Goal: Contribute content: Add original content to the website for others to see

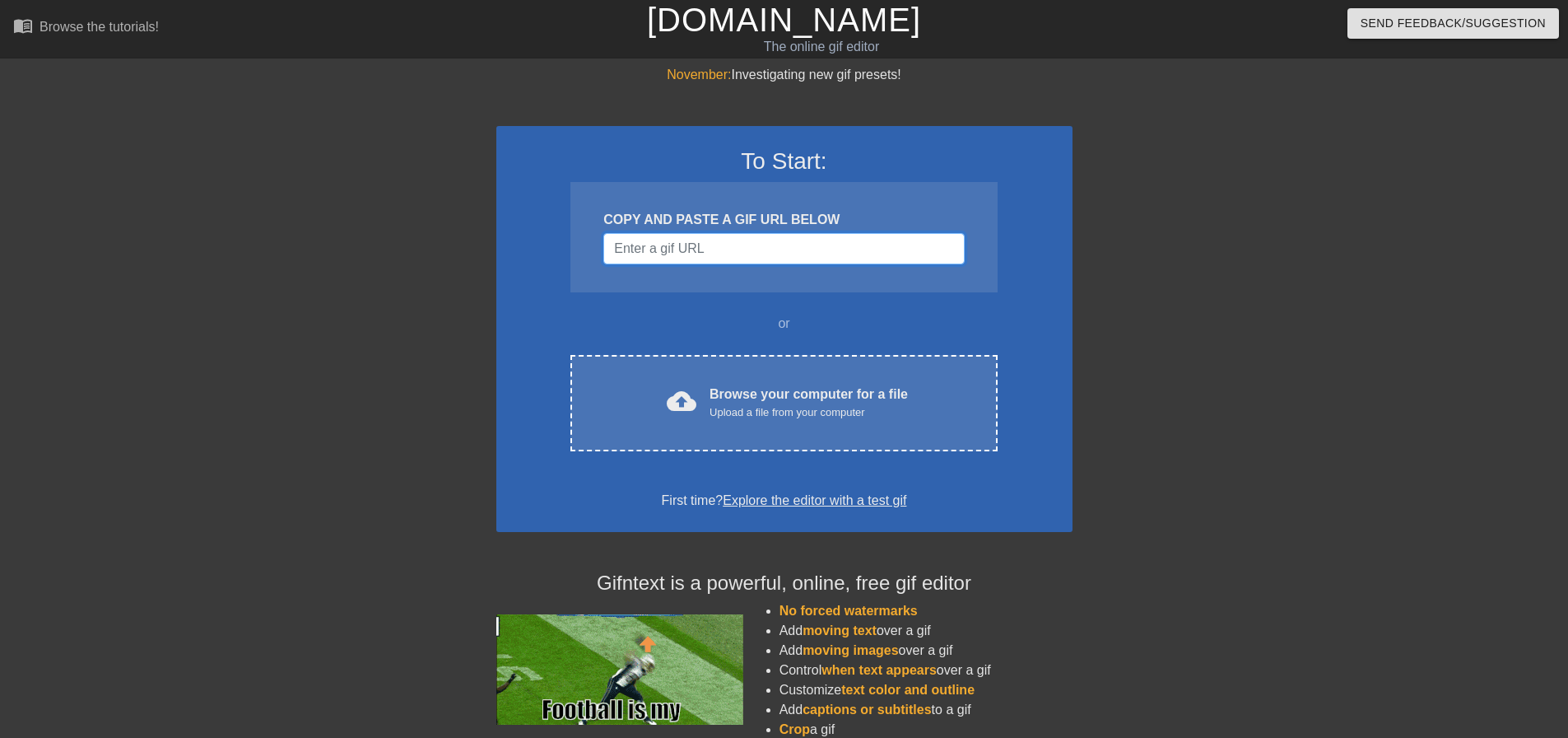
click at [681, 251] on input "Username" at bounding box center [784, 249] width 361 height 31
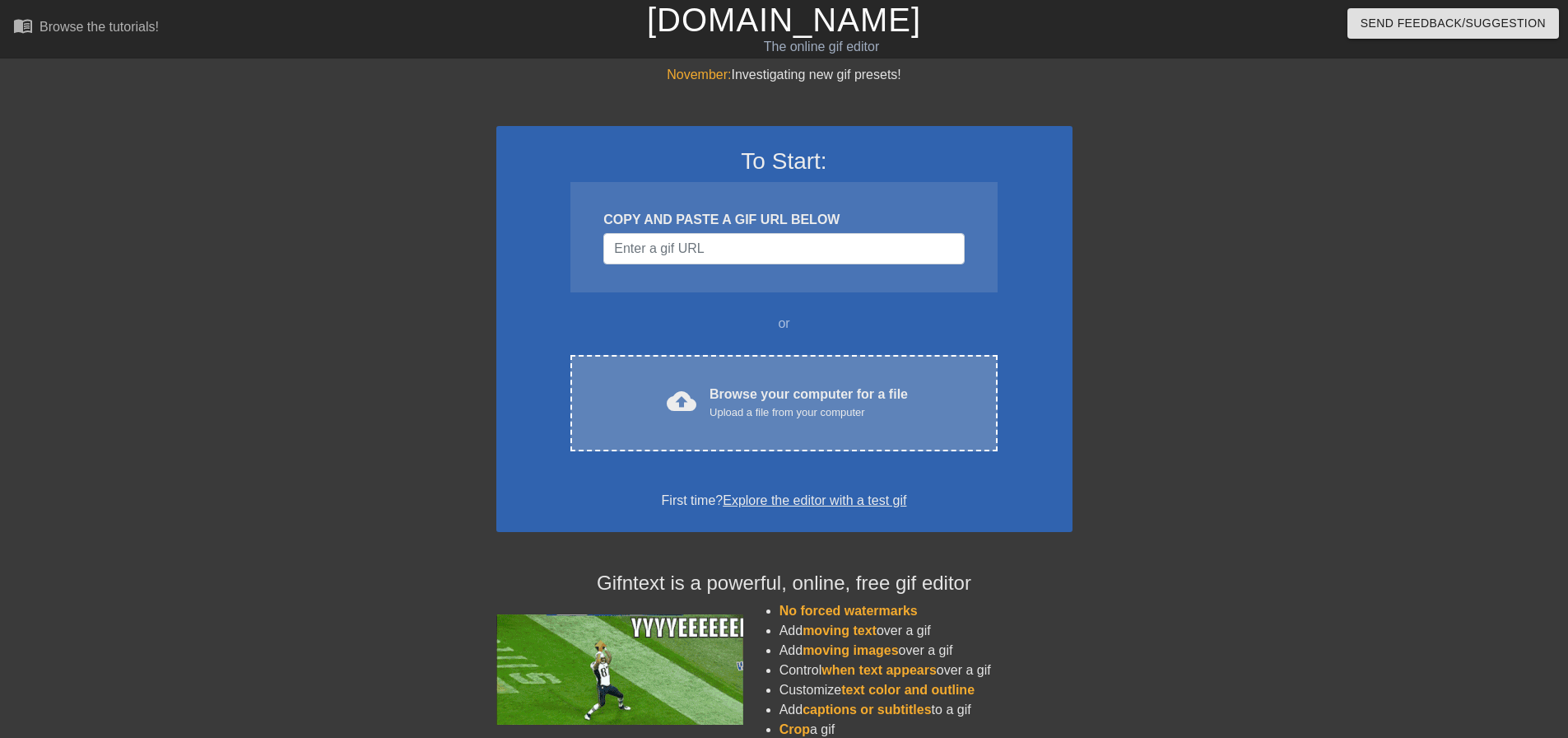
click at [708, 393] on div "cloud_upload Browse your computer for a file Upload a file from your computer" at bounding box center [783, 403] width 357 height 37
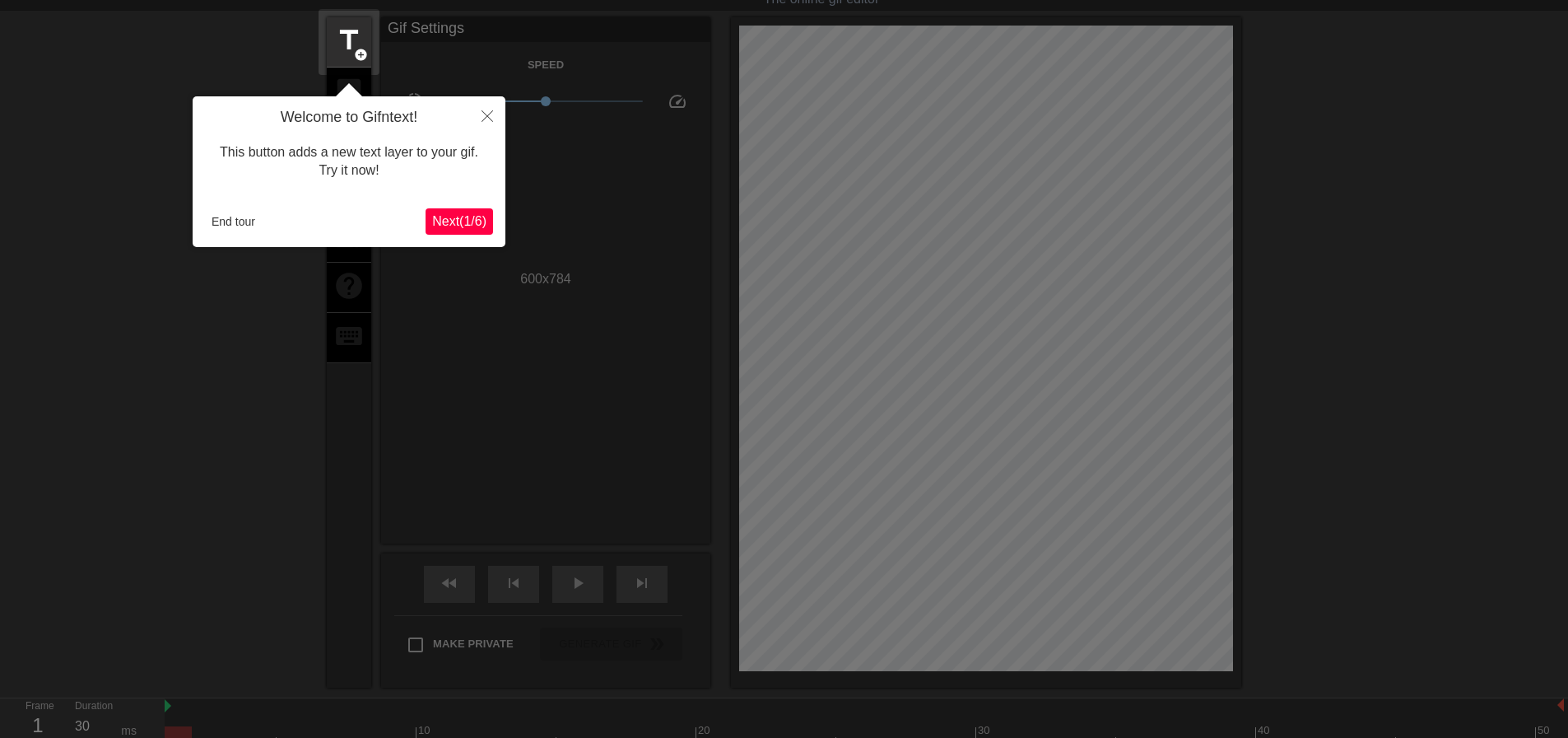
scroll to position [40, 0]
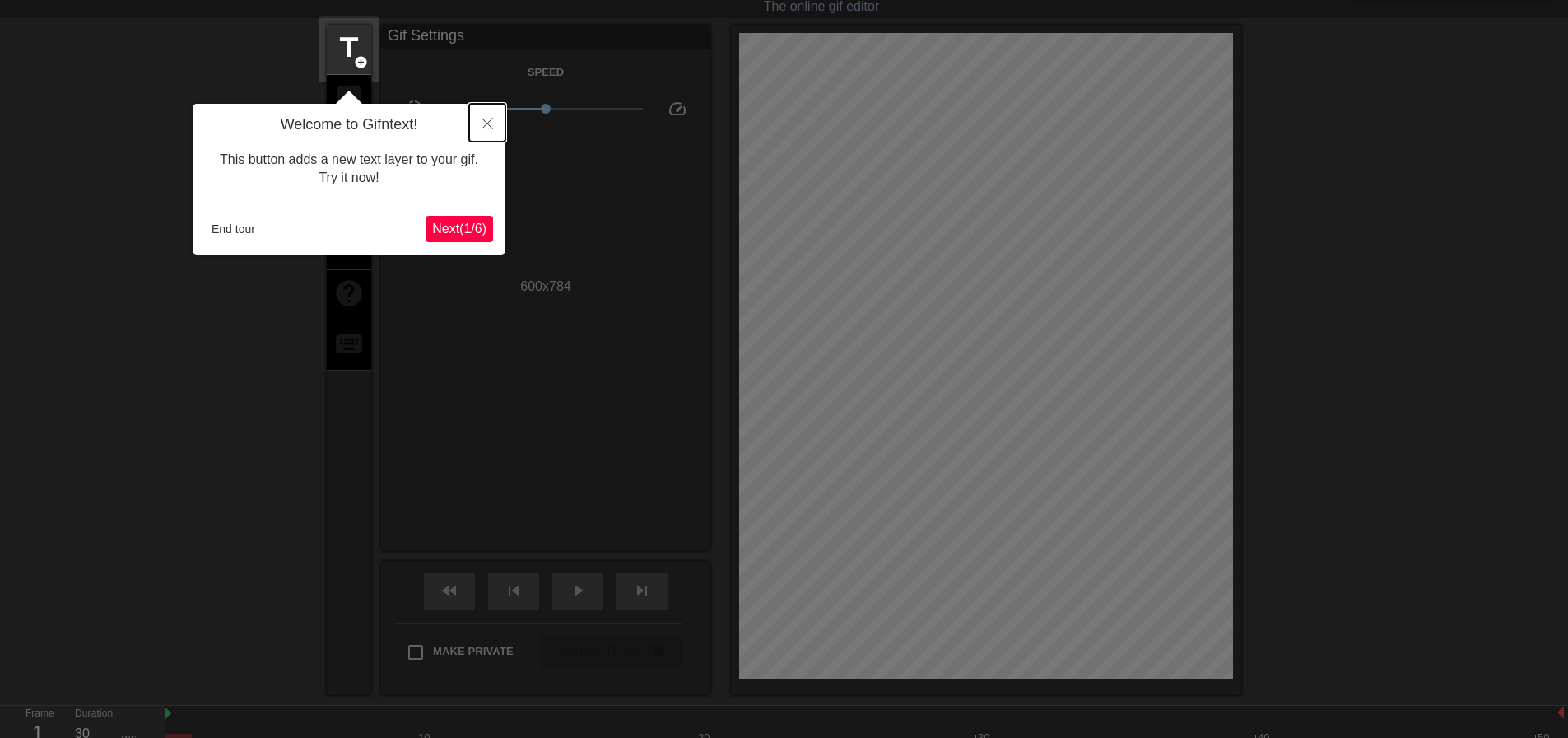
click at [479, 122] on button "Close" at bounding box center [487, 123] width 36 height 38
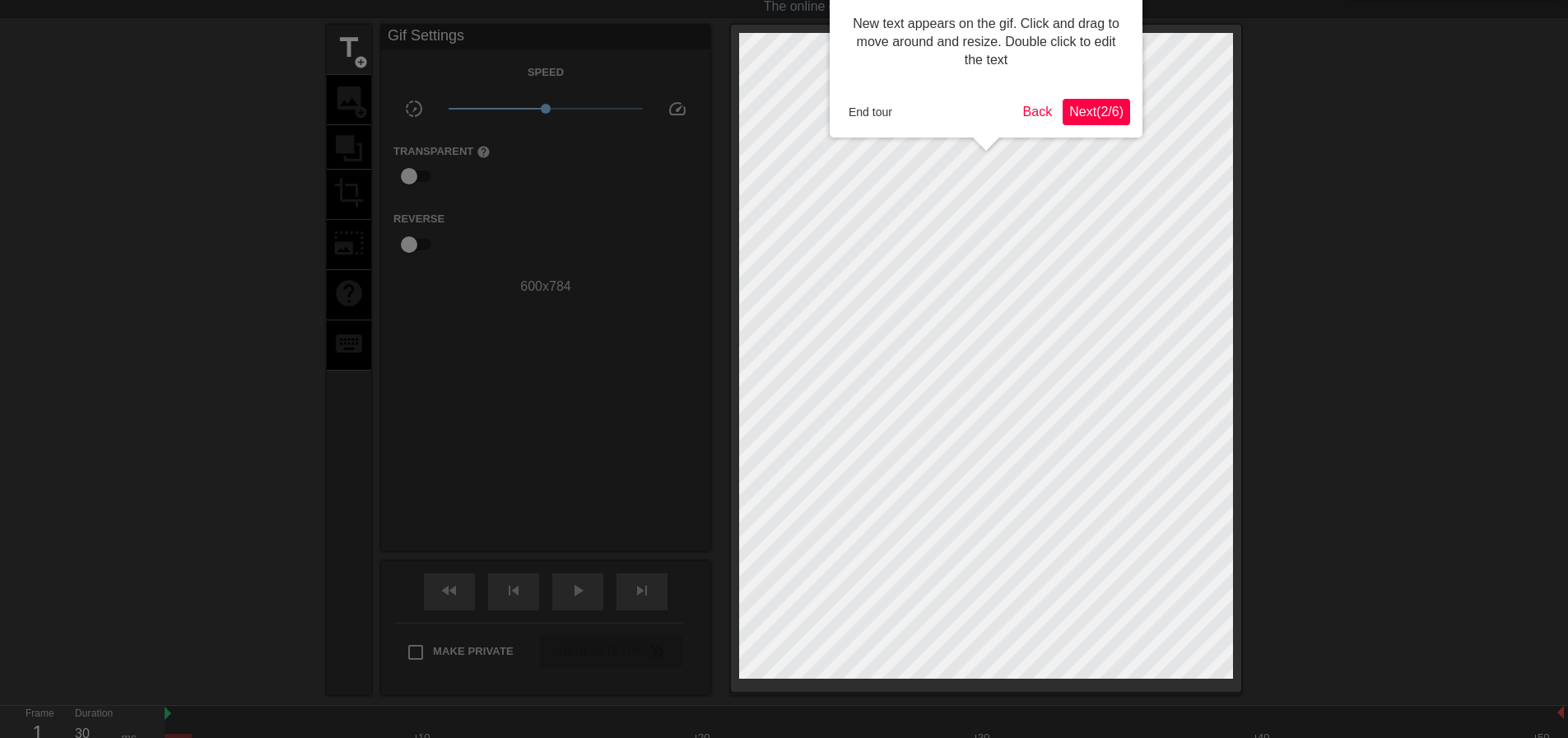
scroll to position [0, 0]
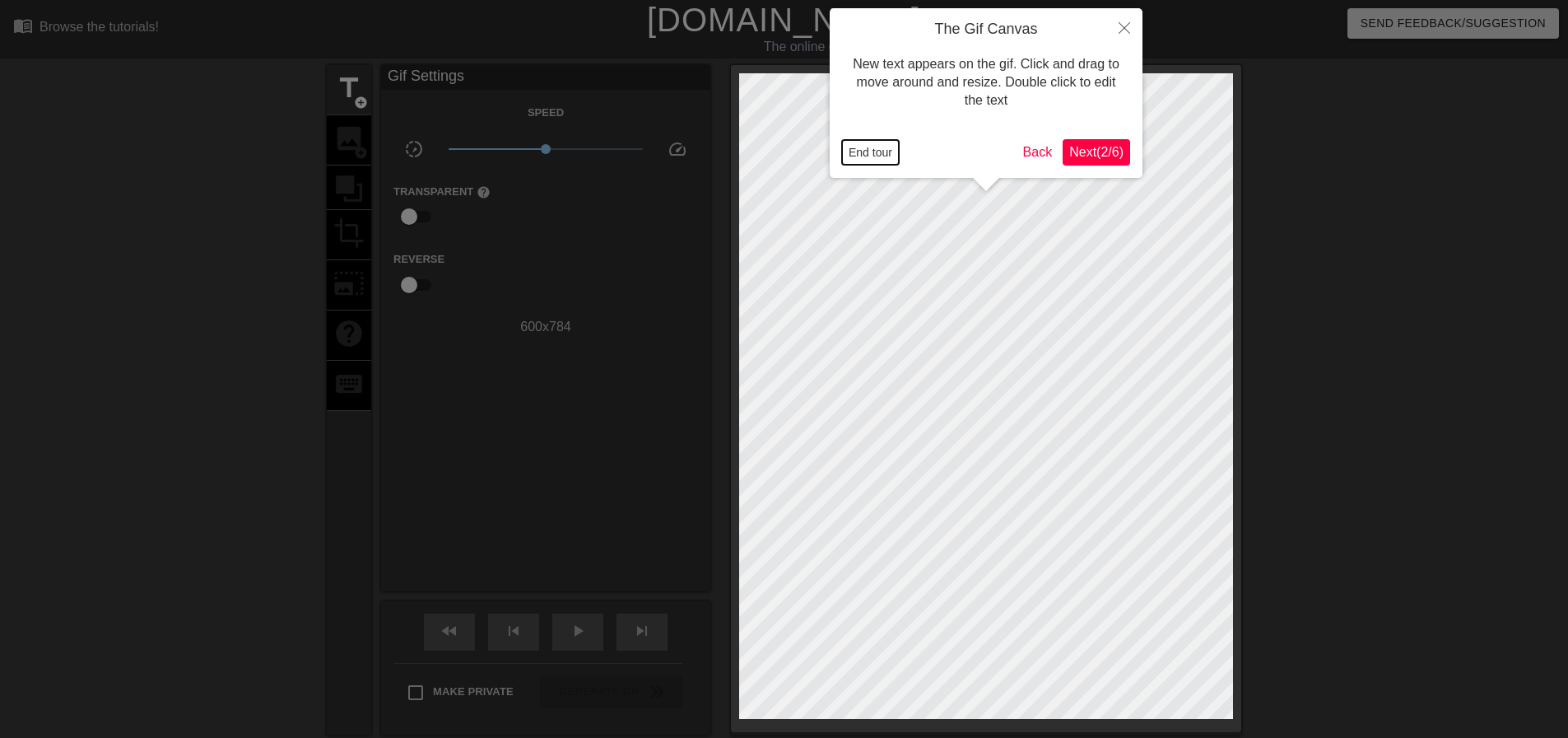
click at [883, 151] on button "End tour" at bounding box center [871, 152] width 56 height 25
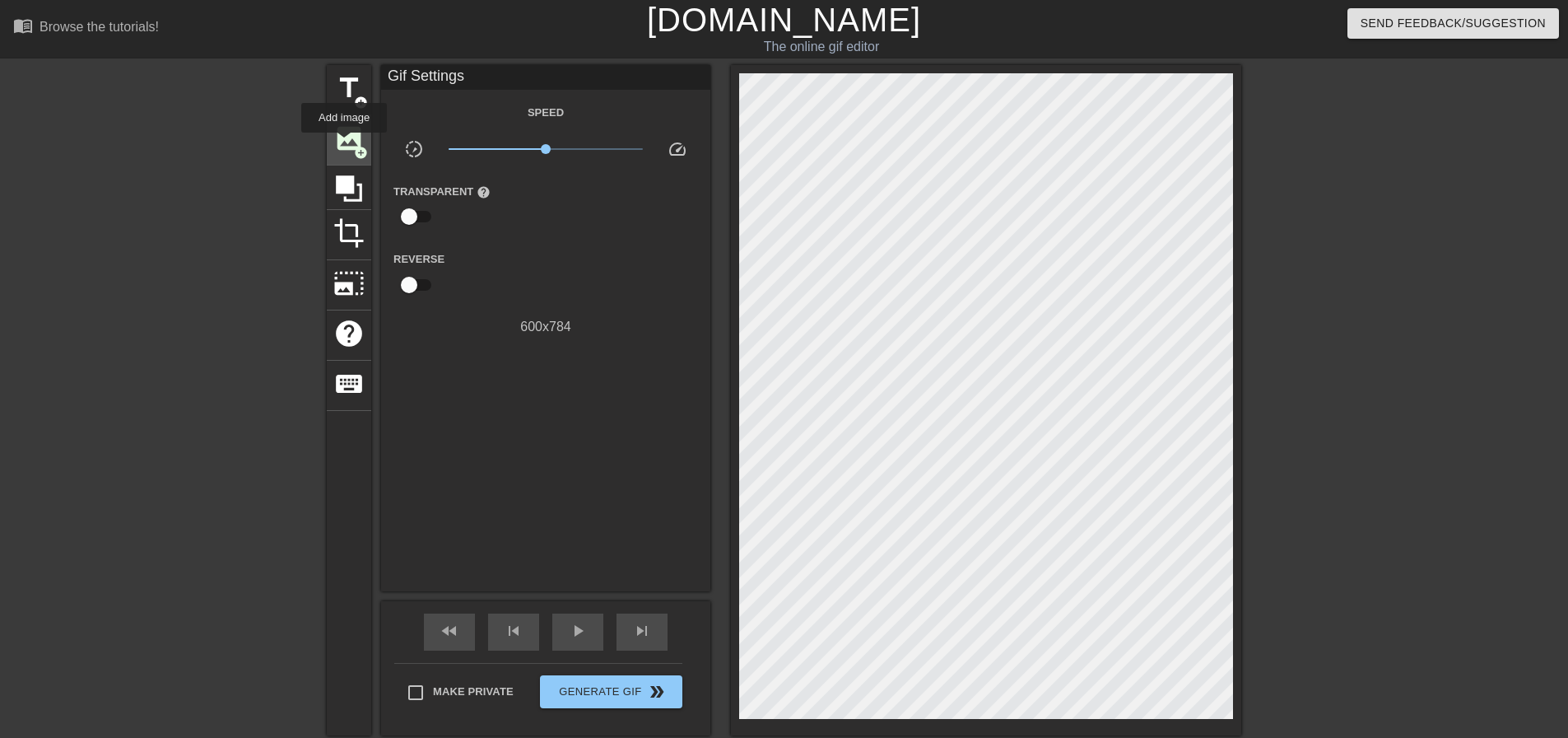
click at [347, 141] on span "image" at bounding box center [349, 138] width 31 height 31
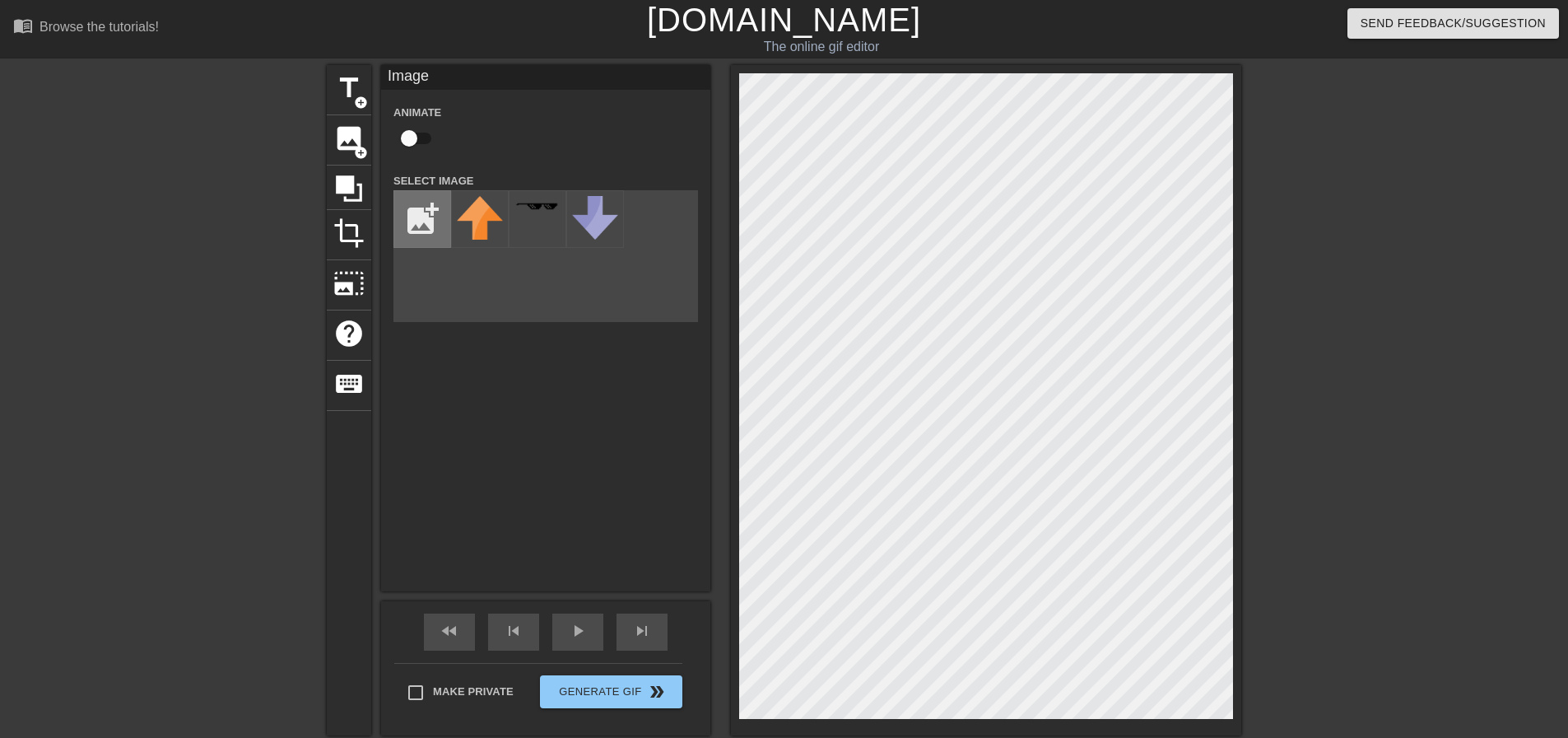
click at [406, 220] on input "file" at bounding box center [422, 219] width 56 height 56
type input "C:\fakepath\278fdb966f903e1f6fab15ab07b17db7-removebg-preview.png"
click at [479, 228] on img at bounding box center [480, 219] width 46 height 46
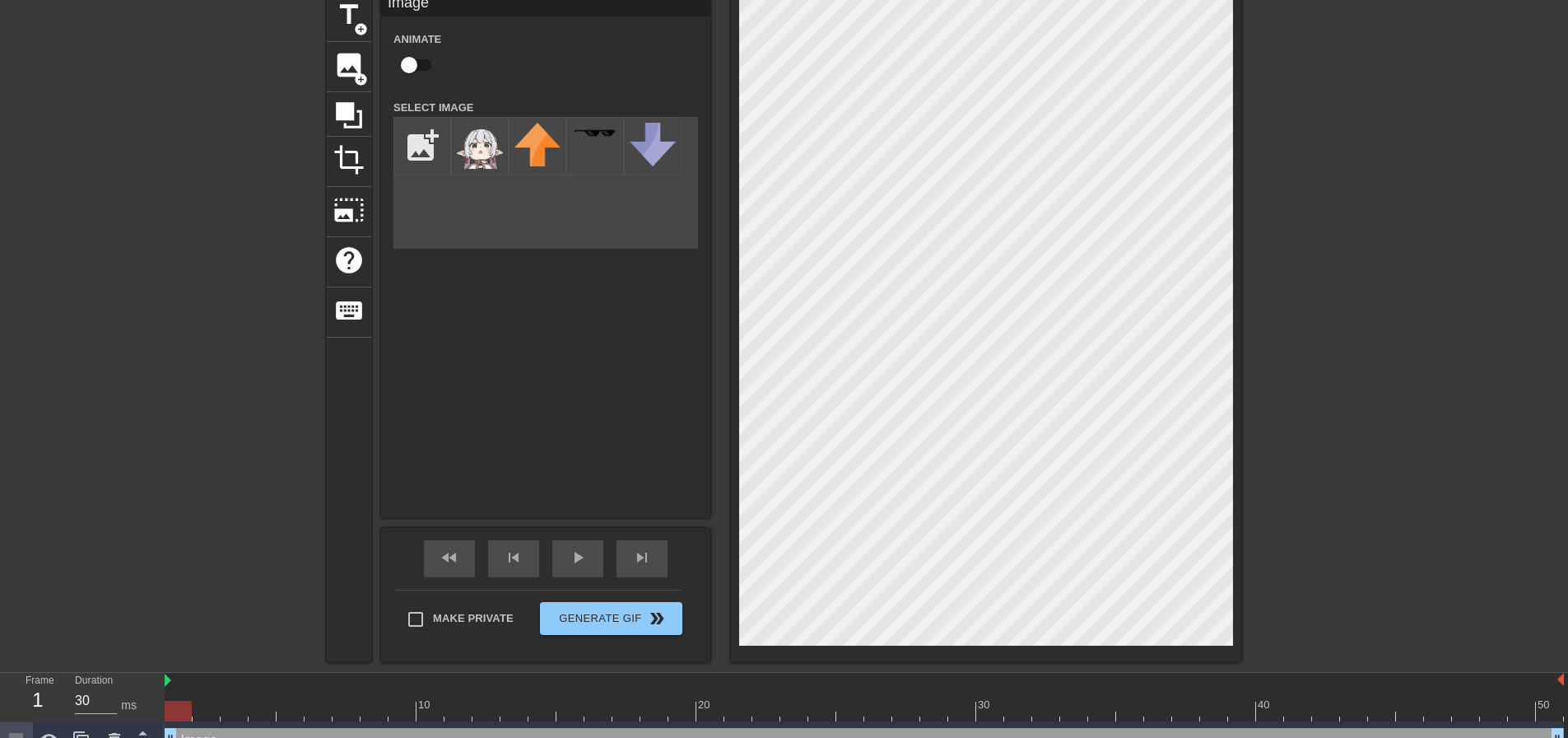
scroll to position [82, 0]
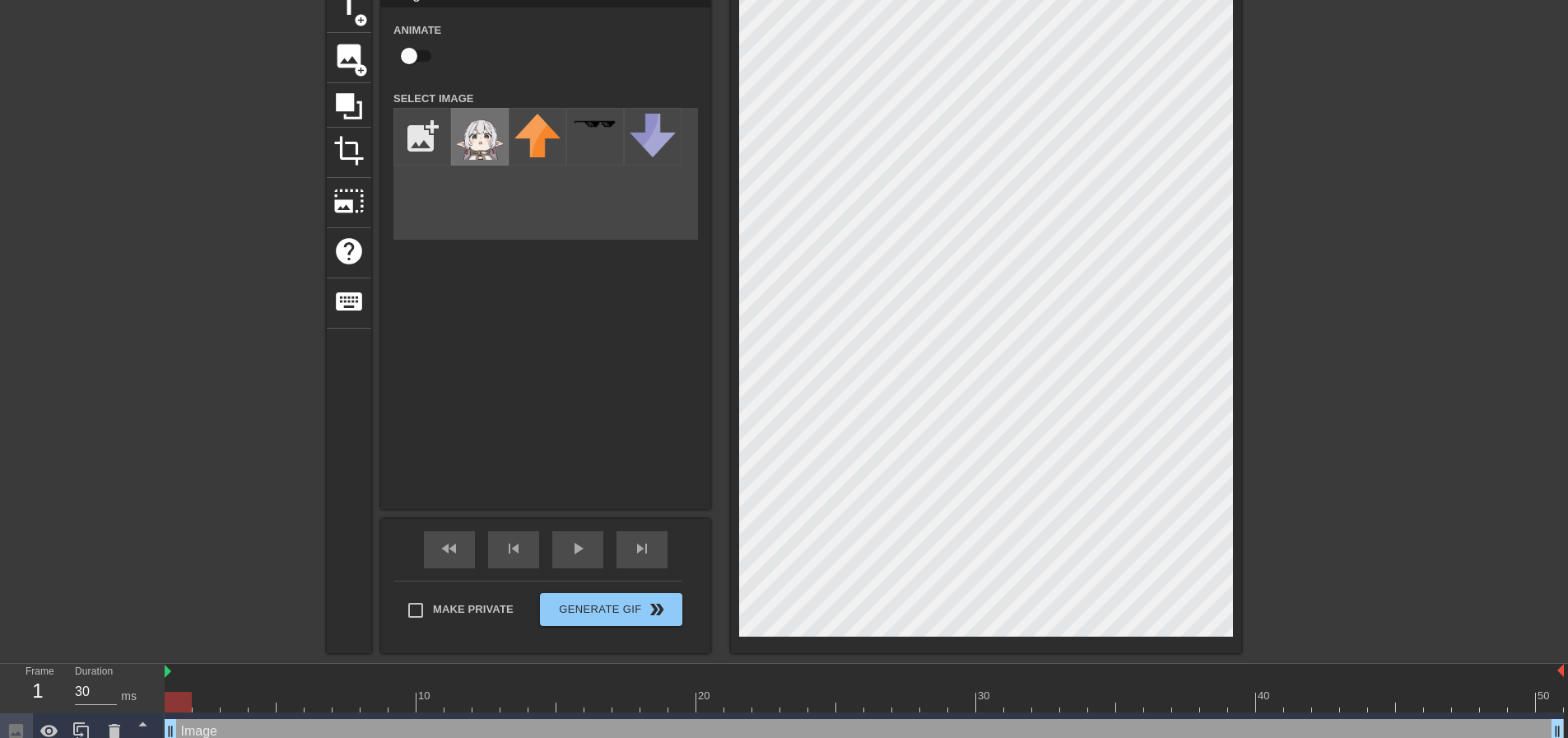
click at [479, 139] on img at bounding box center [480, 137] width 46 height 46
click at [411, 55] on input "checkbox" at bounding box center [409, 56] width 94 height 31
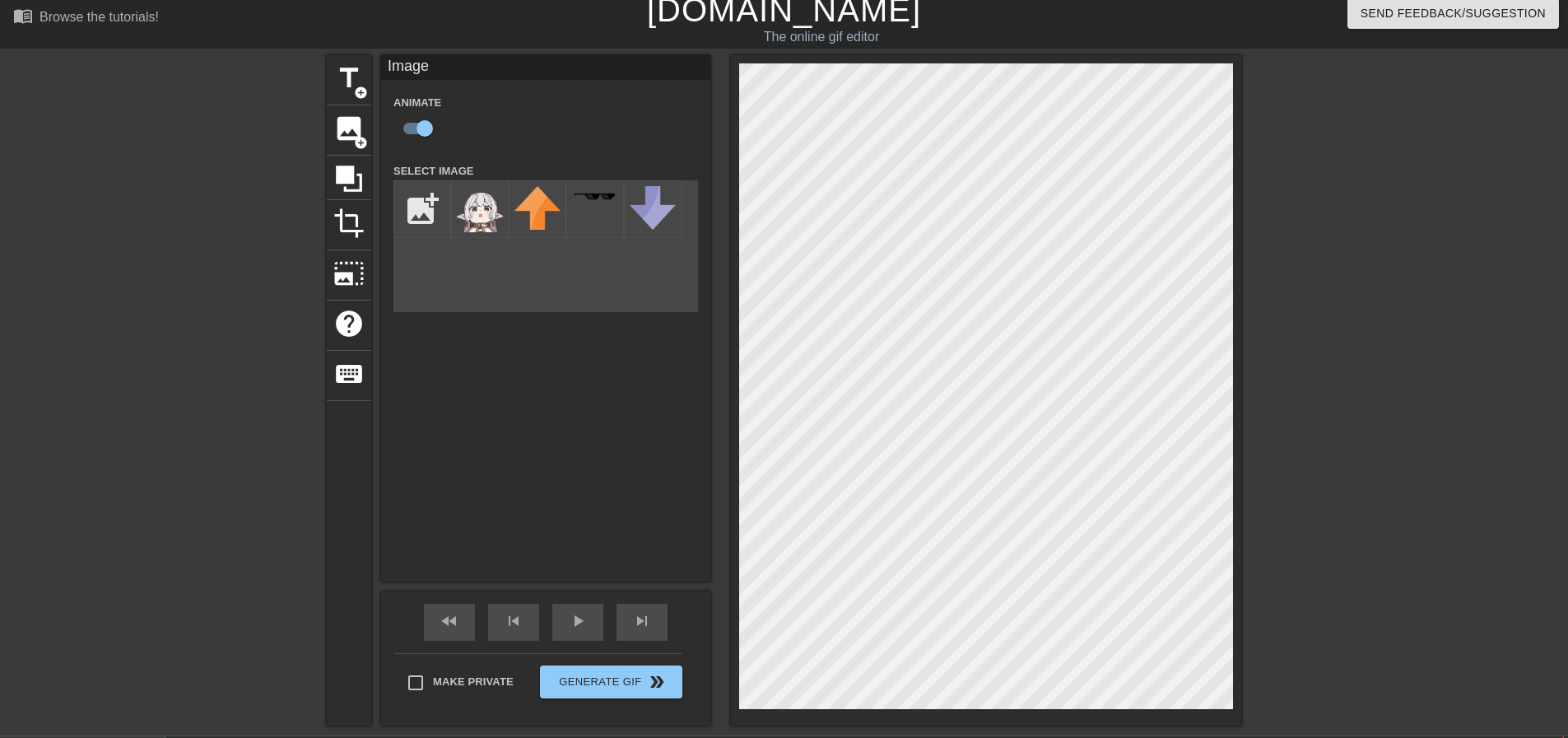
scroll to position [0, 0]
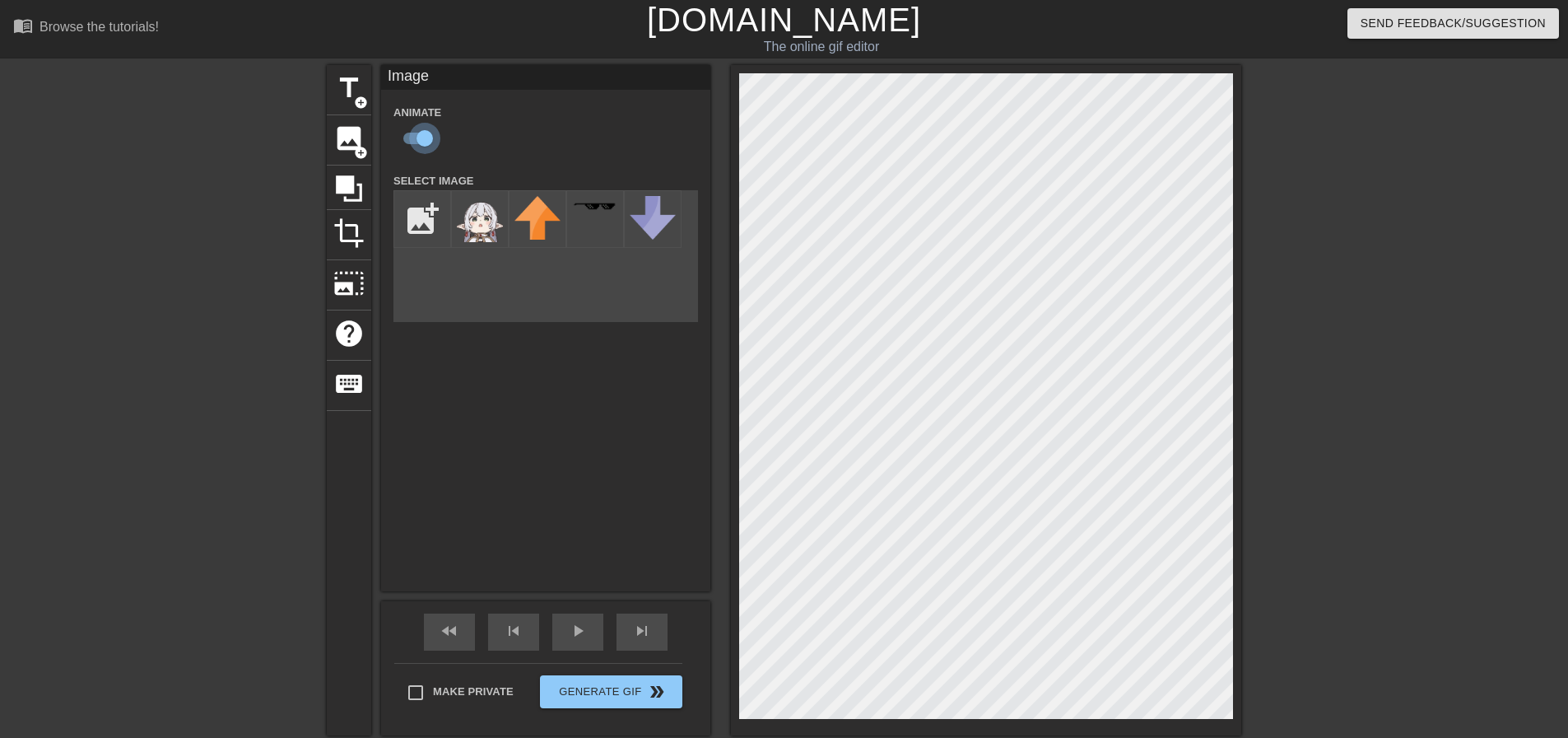
click at [418, 135] on input "checkbox" at bounding box center [424, 138] width 94 height 31
checkbox input "false"
click at [474, 225] on img at bounding box center [480, 219] width 46 height 46
click at [494, 222] on img at bounding box center [480, 219] width 46 height 46
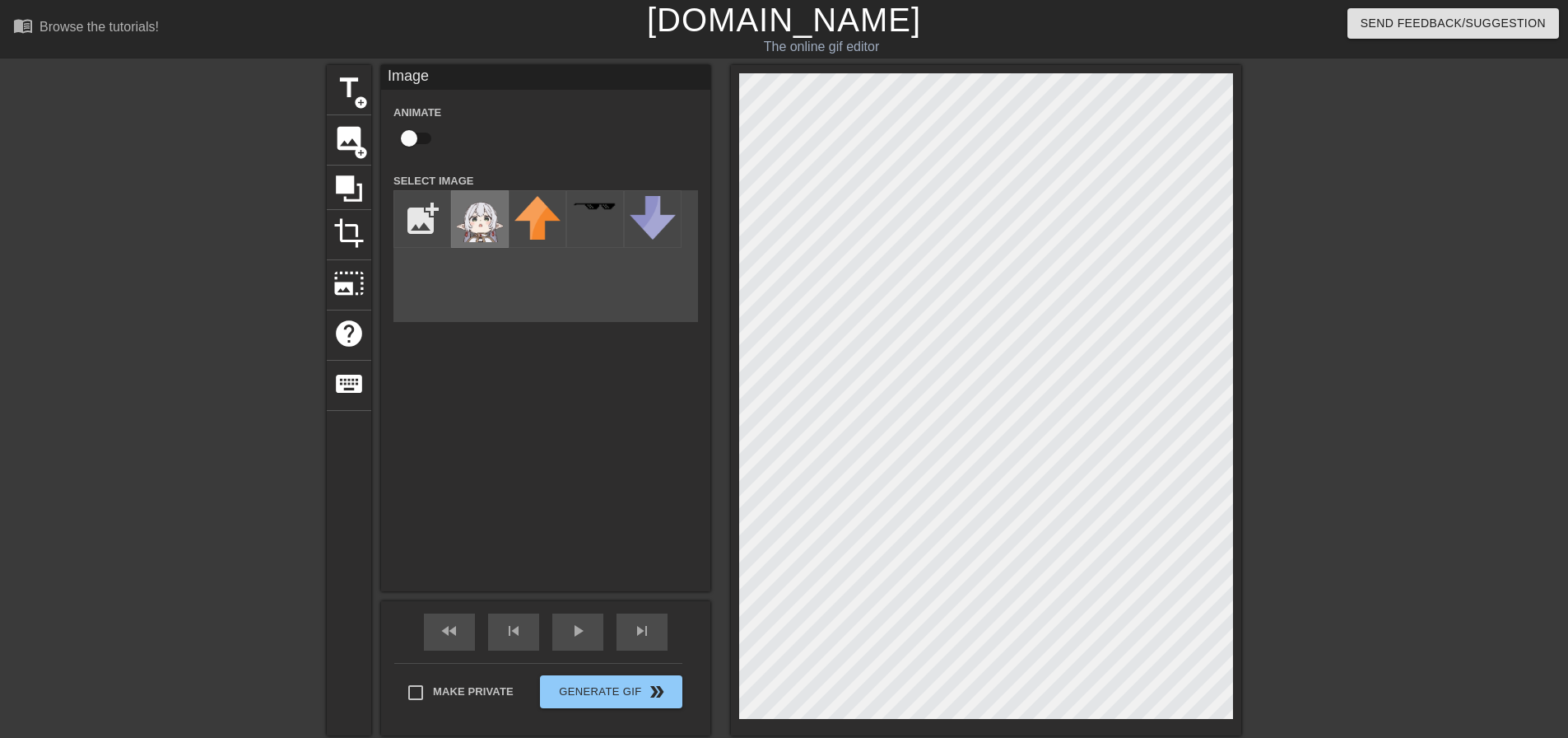
click at [494, 222] on img at bounding box center [480, 219] width 46 height 46
click at [538, 222] on img at bounding box center [537, 218] width 46 height 44
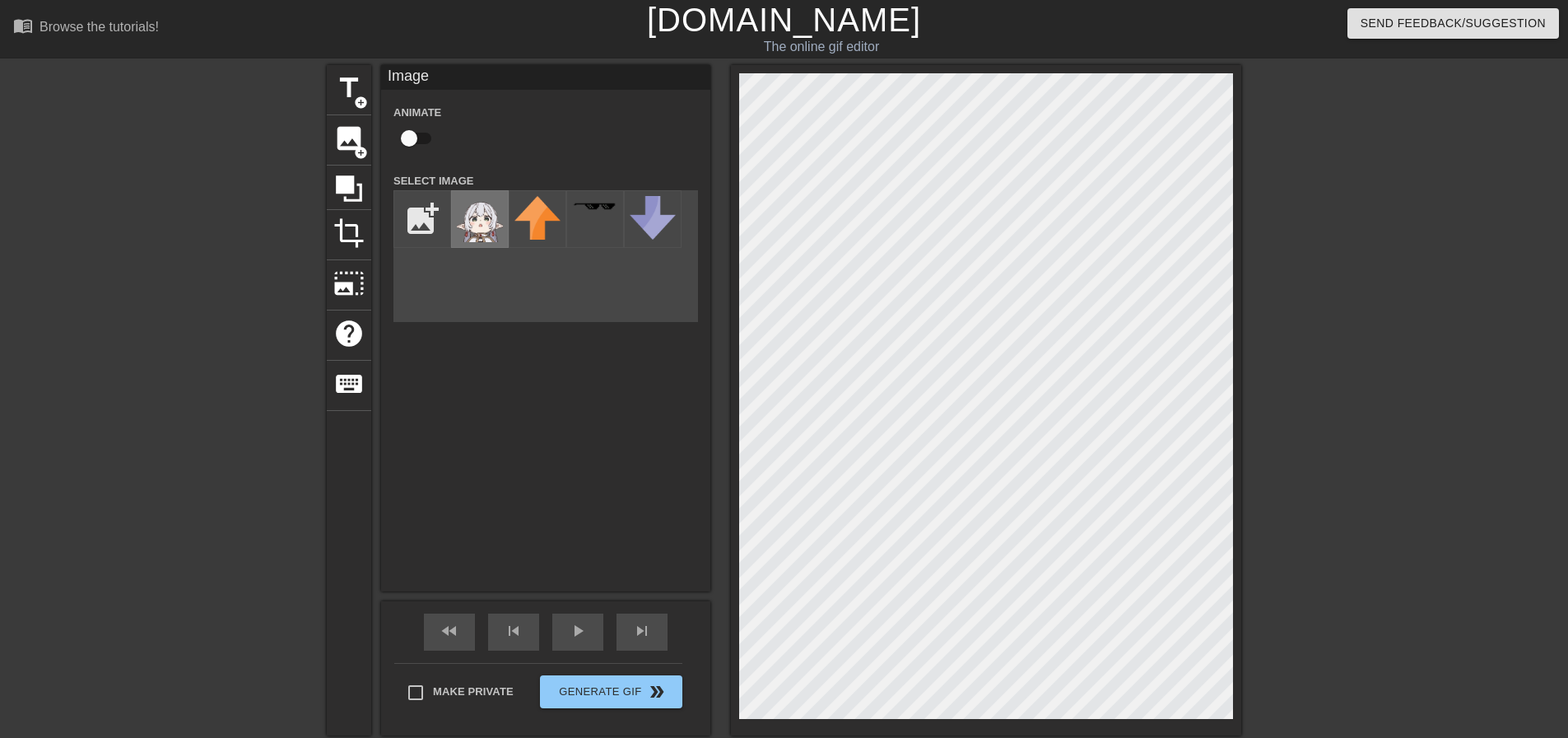
click at [472, 219] on img at bounding box center [480, 219] width 46 height 46
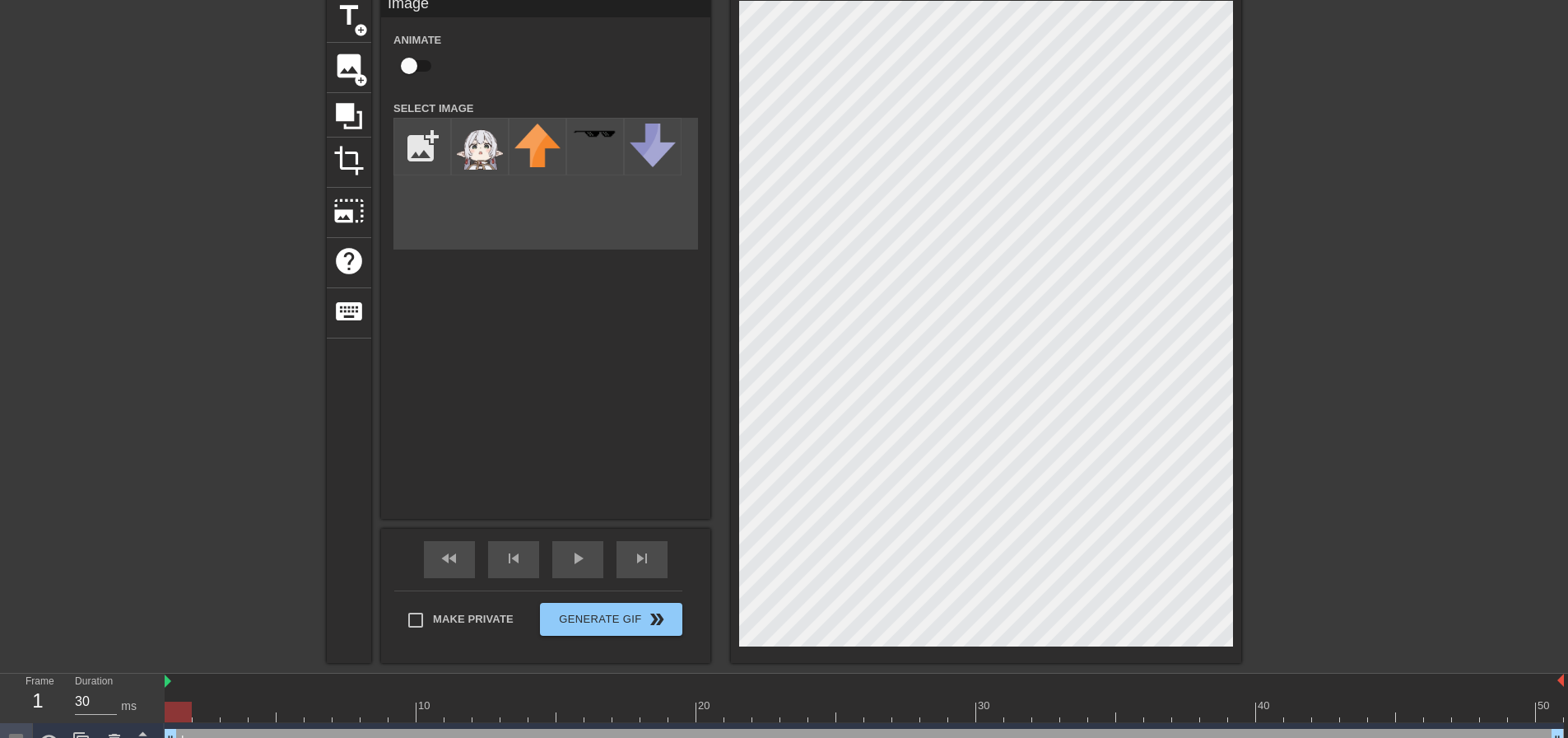
scroll to position [98, 0]
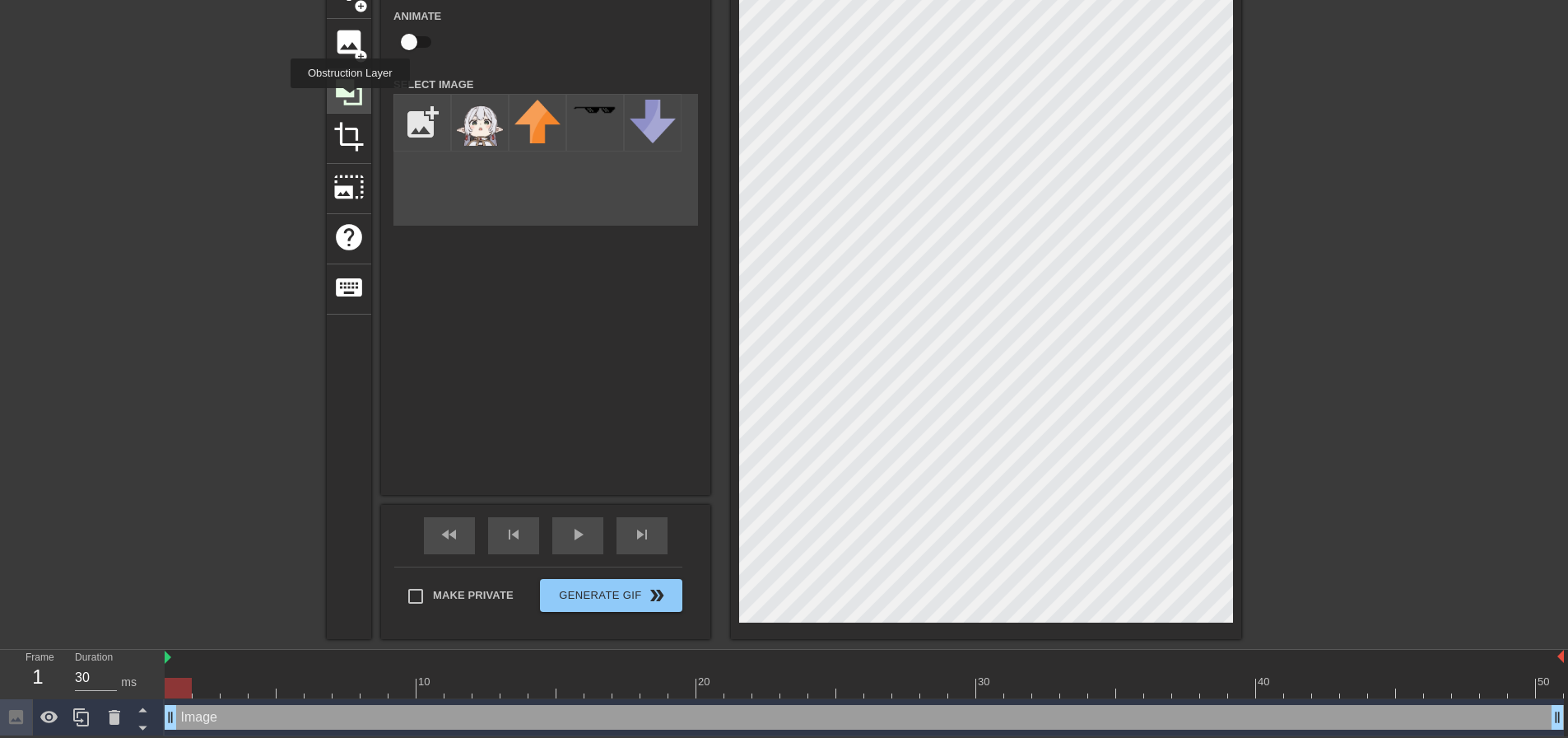
click at [350, 99] on icon at bounding box center [349, 92] width 26 height 26
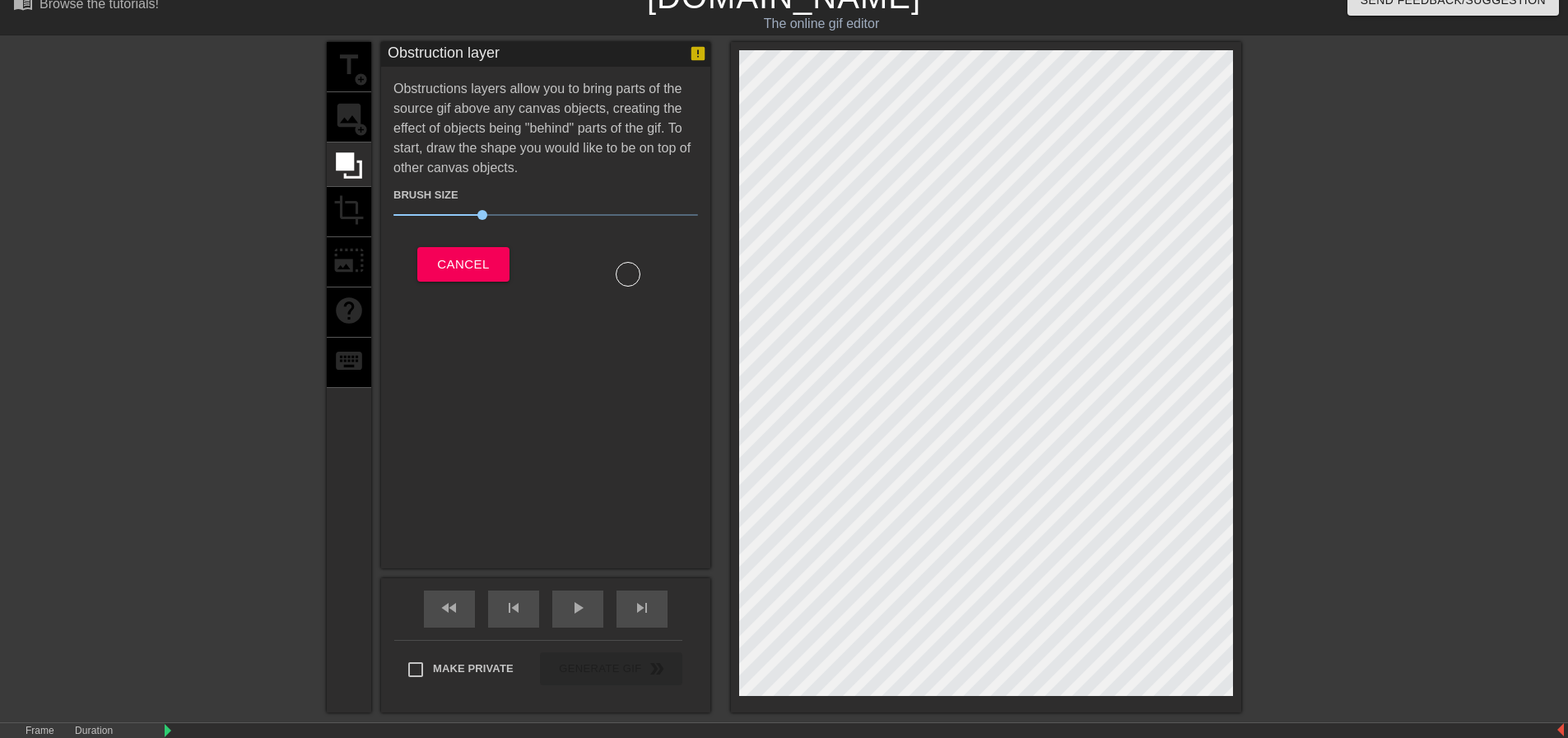
scroll to position [15, 0]
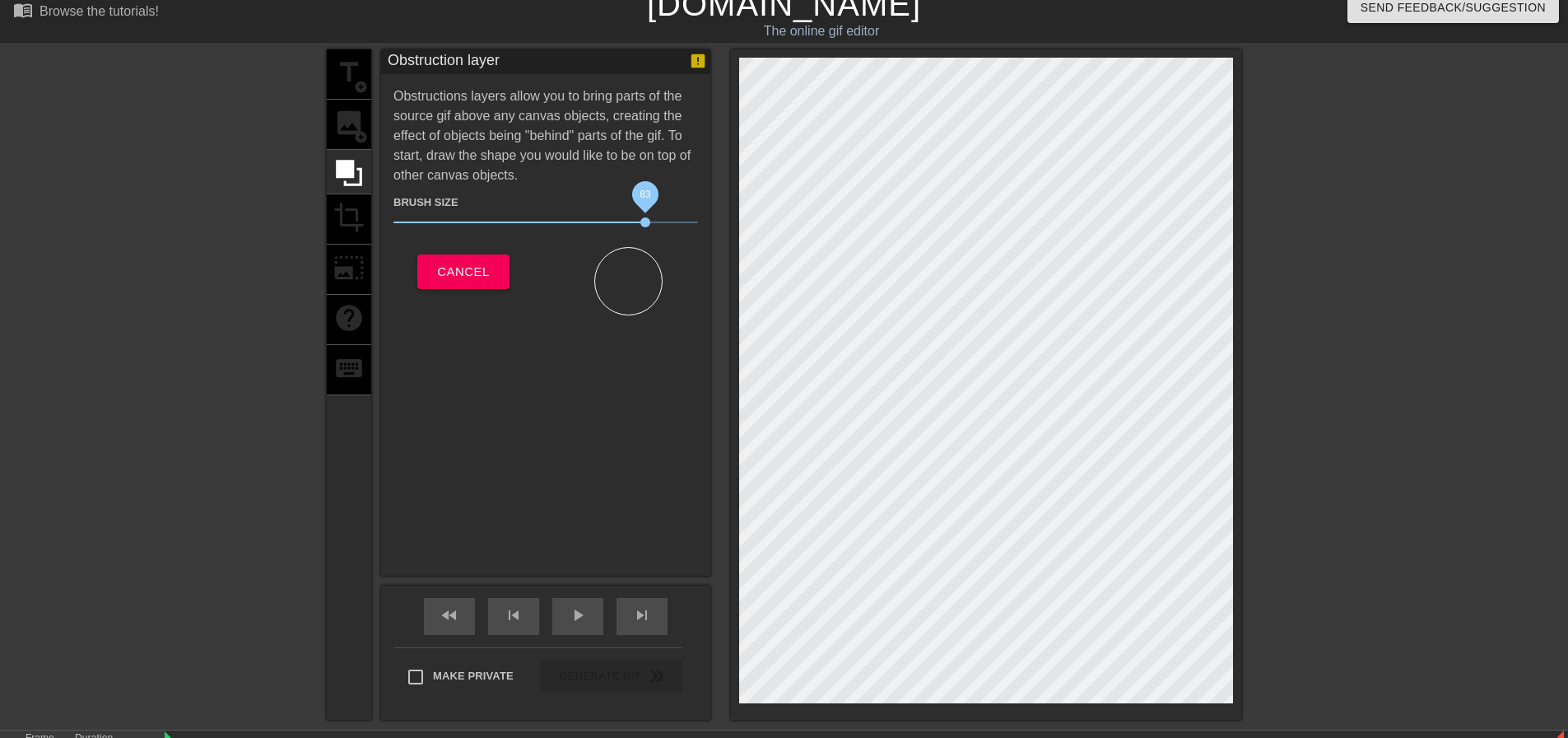
drag, startPoint x: 524, startPoint y: 221, endPoint x: 723, endPoint y: 241, distance: 200.0
click at [723, 241] on div "title add_circle image add_circle crop photo_size_select_large help keyboard Ob…" at bounding box center [784, 384] width 914 height 671
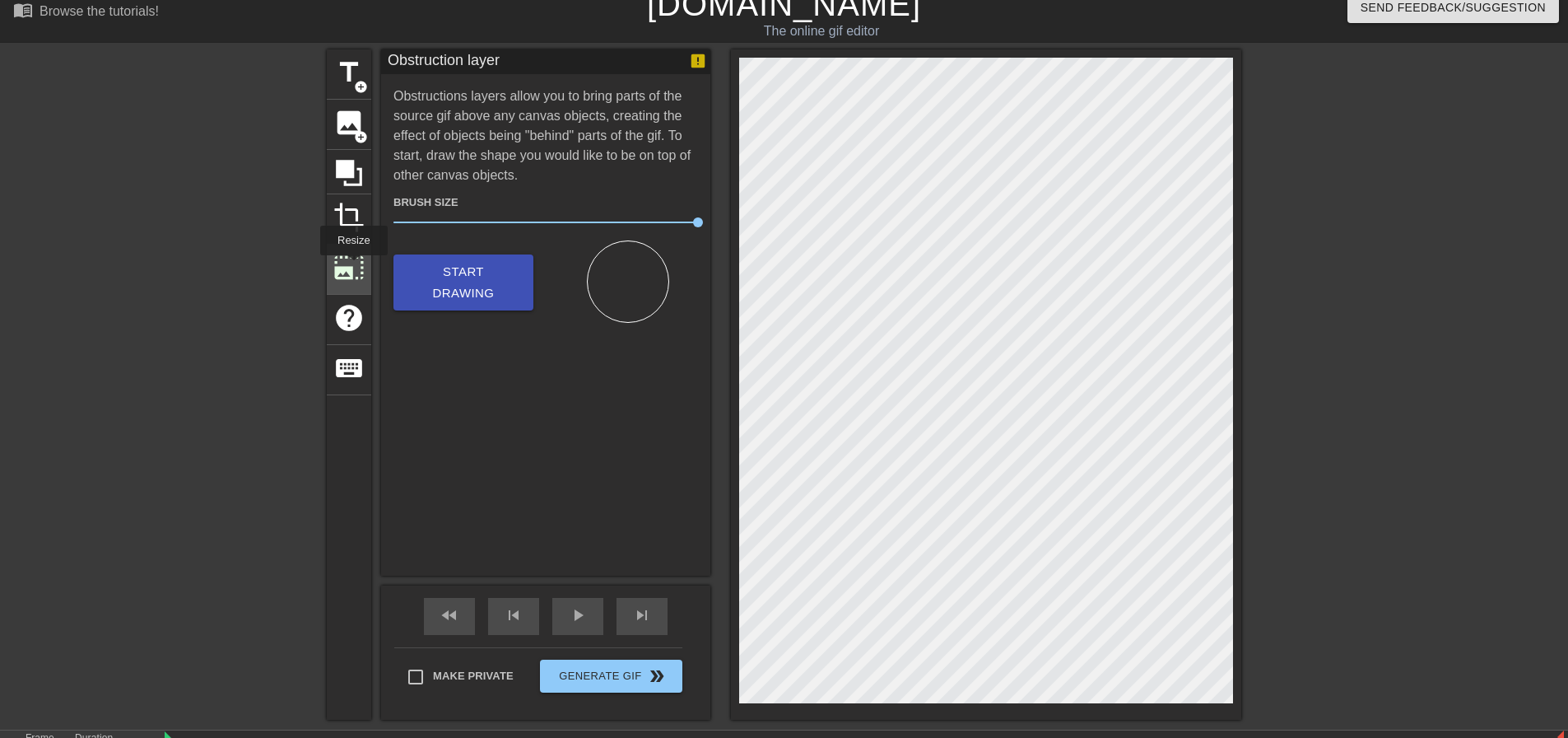
click at [352, 267] on span "photo_size_select_large" at bounding box center [349, 268] width 31 height 31
